Goal: Information Seeking & Learning: Learn about a topic

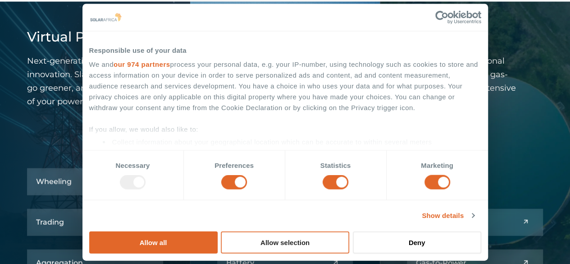
click at [349, 231] on button "Allow selection" at bounding box center [285, 242] width 128 height 22
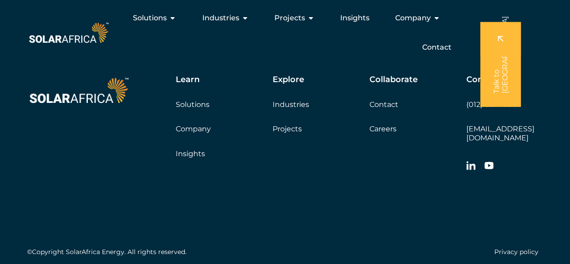
scroll to position [2976, 0]
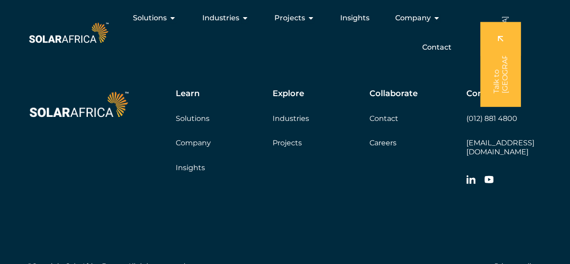
click at [196, 142] on link "Company" at bounding box center [193, 142] width 35 height 9
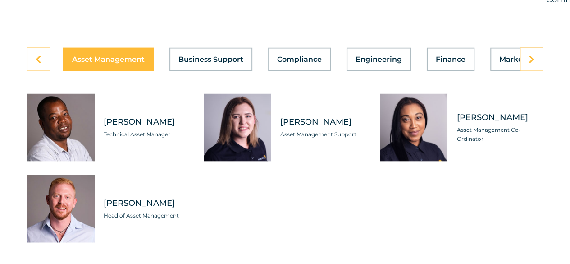
scroll to position [2570, 0]
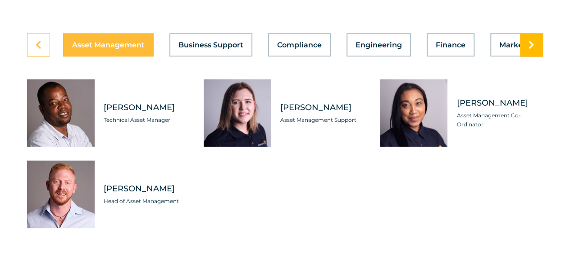
click at [535, 57] on link at bounding box center [531, 44] width 23 height 23
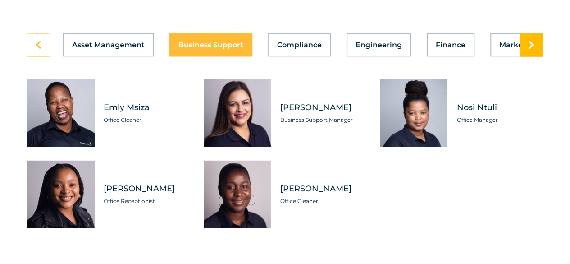
scroll to position [2570, 0]
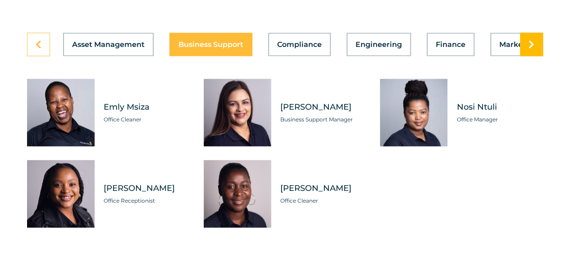
click at [531, 49] on icon at bounding box center [532, 44] width 6 height 9
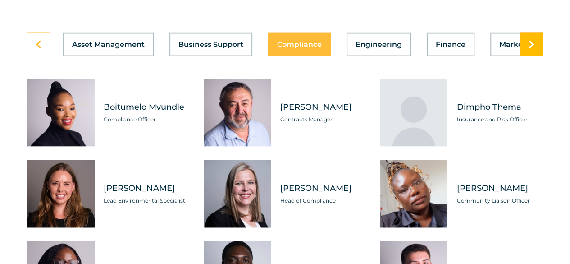
click at [531, 49] on icon at bounding box center [532, 44] width 6 height 9
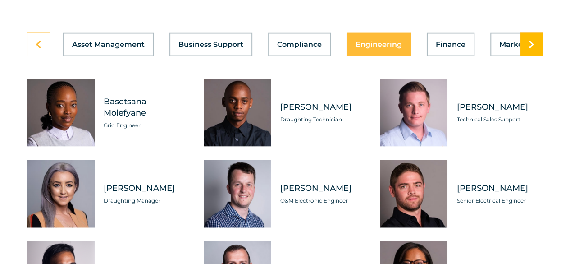
click at [531, 49] on icon at bounding box center [532, 44] width 6 height 9
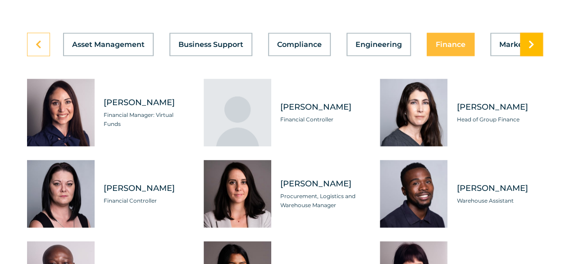
click at [531, 49] on icon at bounding box center [532, 44] width 6 height 9
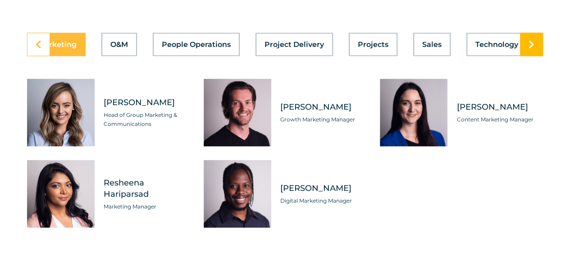
scroll to position [0, 480]
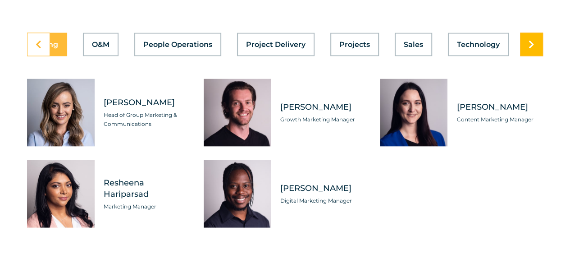
click at [531, 49] on icon at bounding box center [532, 44] width 6 height 9
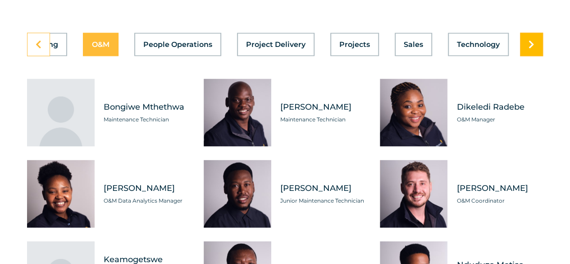
click at [531, 49] on icon at bounding box center [532, 44] width 6 height 9
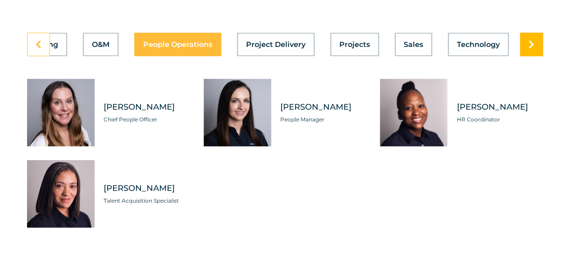
click at [531, 49] on icon at bounding box center [532, 44] width 6 height 9
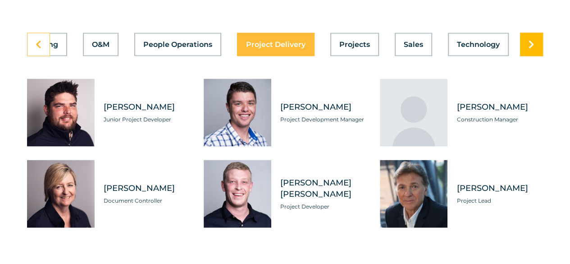
click at [531, 49] on icon at bounding box center [532, 44] width 6 height 9
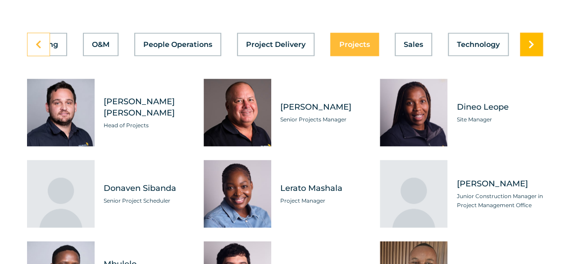
click at [531, 49] on icon at bounding box center [532, 44] width 6 height 9
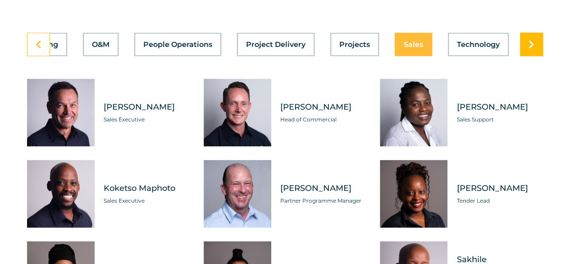
click at [531, 49] on icon at bounding box center [532, 44] width 6 height 9
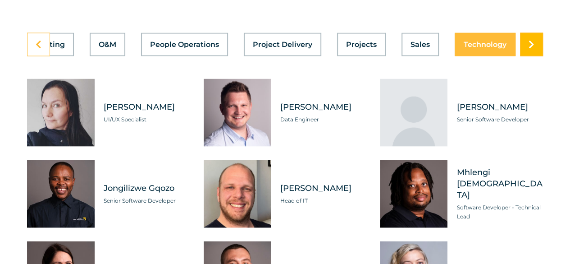
click at [531, 49] on icon at bounding box center [532, 44] width 6 height 9
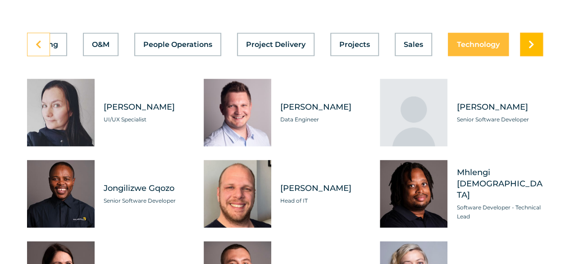
click at [531, 49] on icon at bounding box center [532, 44] width 6 height 9
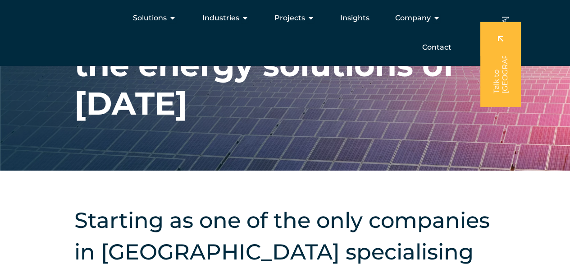
scroll to position [0, 0]
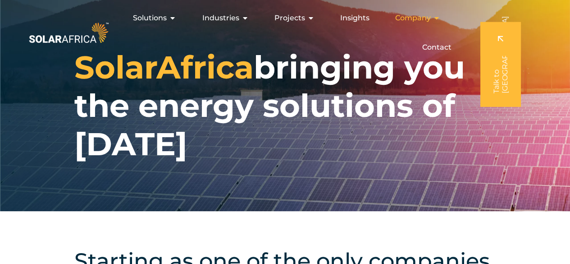
click at [435, 17] on icon "Menu" at bounding box center [436, 17] width 7 height 7
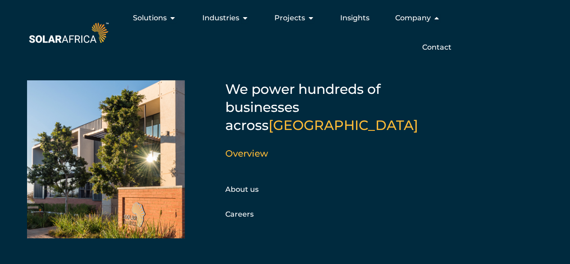
scroll to position [5, 0]
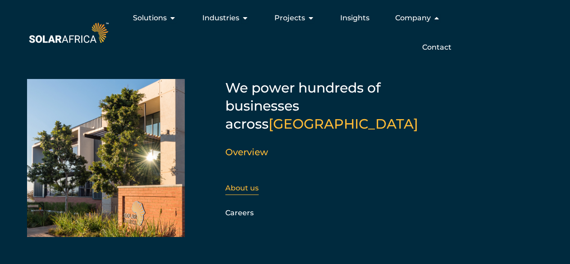
click at [239, 183] on link "About us" at bounding box center [241, 187] width 33 height 9
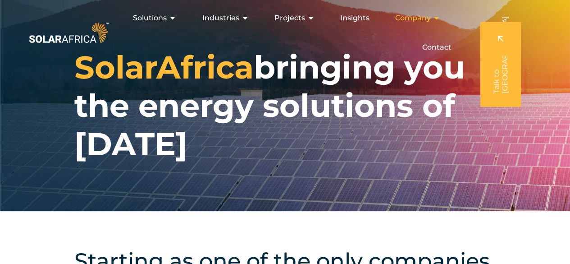
click at [431, 18] on div "Company Close Company Open Company" at bounding box center [418, 18] width 60 height 18
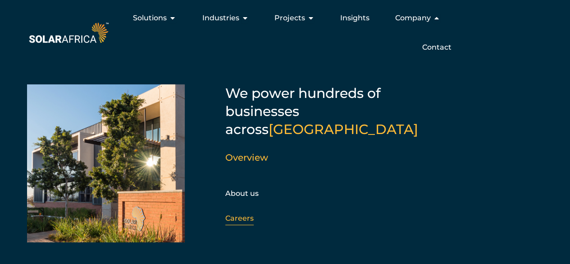
click at [242, 214] on link "Careers" at bounding box center [239, 218] width 28 height 9
